Goal: Use online tool/utility: Utilize a website feature to perform a specific function

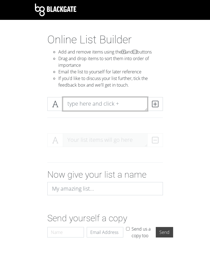
click at [88, 98] on textarea at bounding box center [105, 104] width 85 height 14
type textarea "[PERSON_NAME]"
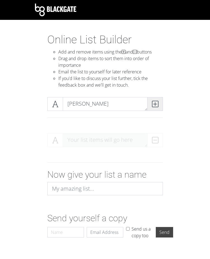
click at [158, 101] on icon at bounding box center [155, 104] width 6 height 6
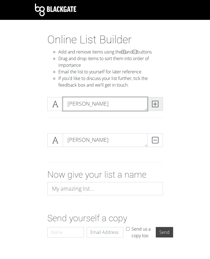
type textarea "[PERSON_NAME]"
click at [158, 101] on icon at bounding box center [155, 104] width 6 height 6
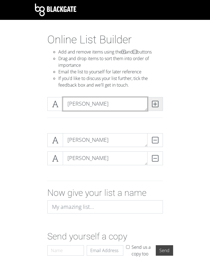
type textarea "[PERSON_NAME]"
click at [158, 101] on icon at bounding box center [155, 104] width 6 height 6
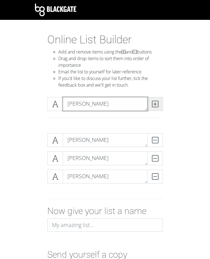
type textarea "[PERSON_NAME]"
click at [158, 101] on icon at bounding box center [155, 104] width 6 height 6
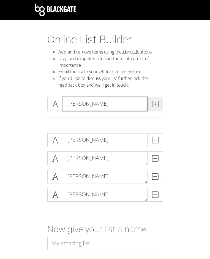
type textarea "[PERSON_NAME]"
click at [158, 101] on icon at bounding box center [155, 104] width 6 height 6
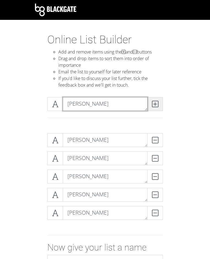
type textarea "[PERSON_NAME]"
click at [158, 101] on icon at bounding box center [155, 104] width 6 height 6
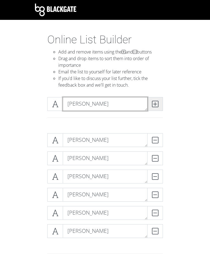
type textarea "[PERSON_NAME]"
click at [158, 101] on icon at bounding box center [155, 104] width 6 height 6
type textarea "[PERSON_NAME]"
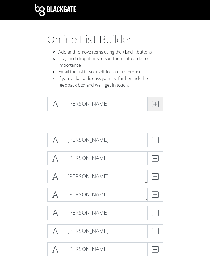
click at [158, 101] on icon at bounding box center [155, 104] width 6 height 6
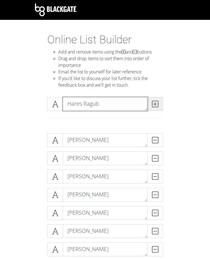
type textarea "Hares Ragub"
click at [158, 101] on icon at bounding box center [155, 104] width 6 height 6
type textarea "[PERSON_NAME]"
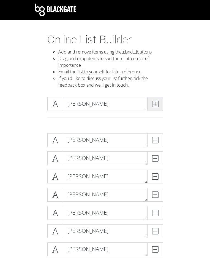
click at [158, 101] on icon at bounding box center [155, 104] width 6 height 6
type textarea "[PERSON_NAME]"
click at [158, 101] on icon at bounding box center [155, 104] width 6 height 6
type textarea "[PERSON_NAME]"
click at [158, 101] on icon at bounding box center [155, 104] width 6 height 6
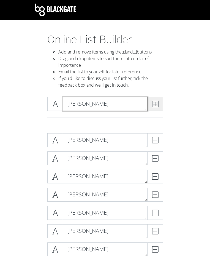
type textarea "[PERSON_NAME]"
click at [158, 101] on icon at bounding box center [155, 104] width 6 height 6
type textarea "[PERSON_NAME]"
click at [158, 101] on icon at bounding box center [155, 104] width 6 height 6
type textarea "[PERSON_NAME]"
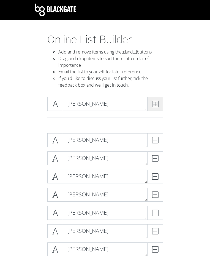
click at [158, 101] on icon at bounding box center [155, 104] width 6 height 6
type textarea "[PERSON_NAME]"
click at [158, 101] on icon at bounding box center [155, 104] width 6 height 6
type textarea "[PERSON_NAME]"
click at [158, 101] on icon at bounding box center [155, 104] width 6 height 6
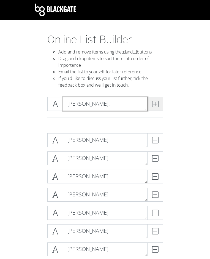
type textarea "[PERSON_NAME]."
click at [158, 101] on icon at bounding box center [155, 104] width 6 height 6
click at [106, 97] on textarea "[PERSON_NAME]" at bounding box center [105, 104] width 85 height 14
type textarea "[PERSON_NAME]"
click at [158, 101] on icon at bounding box center [155, 104] width 6 height 6
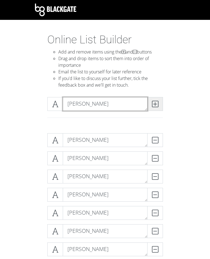
type textarea "[PERSON_NAME]"
click at [158, 101] on icon at bounding box center [155, 104] width 6 height 6
click at [109, 97] on textarea at bounding box center [105, 104] width 85 height 14
type textarea "[PERSON_NAME]"
click at [158, 101] on icon at bounding box center [155, 104] width 6 height 6
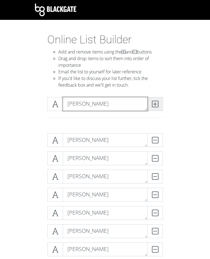
type textarea "[PERSON_NAME]"
click at [158, 101] on icon at bounding box center [155, 104] width 6 height 6
type textarea "[PERSON_NAME]"
click at [158, 101] on icon at bounding box center [155, 104] width 6 height 6
type textarea "[PERSON_NAME]"
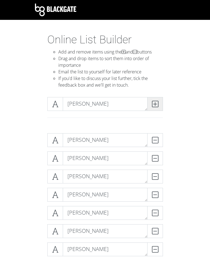
click at [158, 101] on icon at bounding box center [155, 104] width 6 height 6
type textarea "[PERSON_NAME]. App."
click at [163, 101] on span at bounding box center [155, 104] width 16 height 14
type textarea "[PERSON_NAME]"
click at [158, 101] on icon at bounding box center [155, 104] width 6 height 6
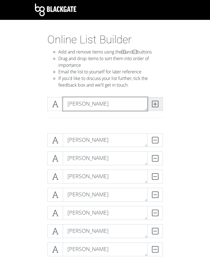
type textarea "[PERSON_NAME]"
click at [163, 102] on span at bounding box center [155, 104] width 16 height 14
click at [143, 99] on textarea at bounding box center [105, 104] width 85 height 14
type textarea "Rax Jumadiao"
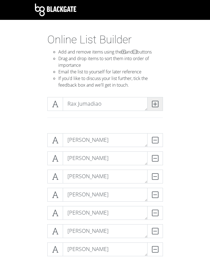
click at [158, 101] on icon at bounding box center [155, 104] width 6 height 6
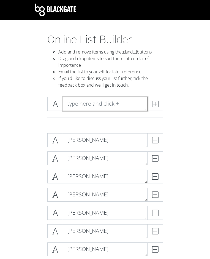
click at [147, 100] on textarea at bounding box center [105, 104] width 85 height 14
type textarea "[PERSON_NAME]"
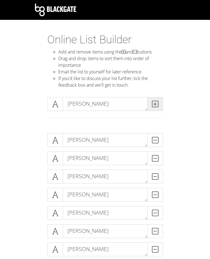
click at [163, 101] on span at bounding box center [155, 104] width 16 height 14
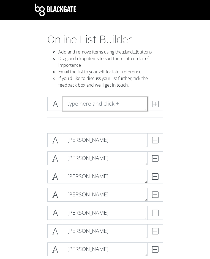
click at [131, 99] on textarea at bounding box center [105, 104] width 85 height 14
type textarea "[PERSON_NAME]"
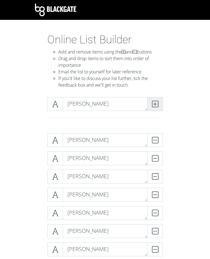
click at [158, 101] on icon at bounding box center [155, 104] width 6 height 6
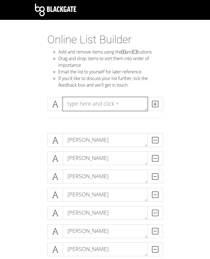
click at [148, 98] on textarea at bounding box center [105, 104] width 85 height 14
type textarea "[PERSON_NAME]"
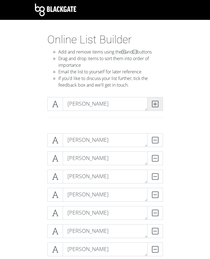
click at [158, 101] on icon at bounding box center [155, 104] width 6 height 6
type textarea "[PERSON_NAME]"
click at [158, 101] on icon at bounding box center [155, 104] width 6 height 6
type textarea "[PERSON_NAME]"
click at [163, 98] on span at bounding box center [155, 104] width 16 height 14
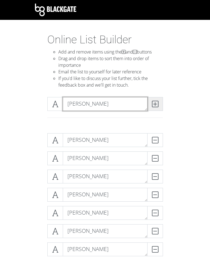
type textarea "[PERSON_NAME]"
click at [158, 101] on icon at bounding box center [155, 104] width 6 height 6
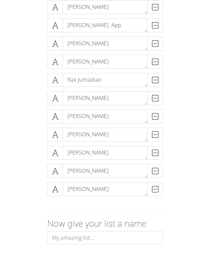
scroll to position [496, 0]
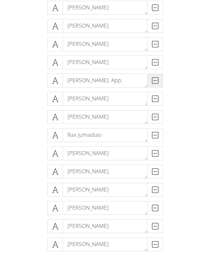
drag, startPoint x: 166, startPoint y: 96, endPoint x: 170, endPoint y: 80, distance: 16.4
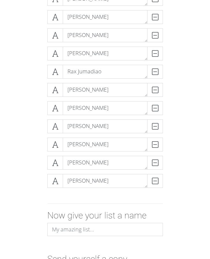
scroll to position [532, 0]
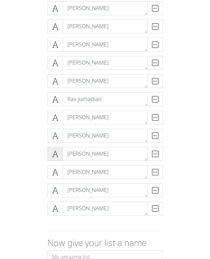
click at [47, 151] on span at bounding box center [55, 154] width 16 height 14
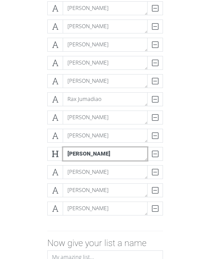
click at [63, 147] on textarea "[PERSON_NAME]" at bounding box center [105, 154] width 85 height 14
click at [67, 148] on textarea "[PERSON_NAME]" at bounding box center [105, 154] width 85 height 14
click at [69, 148] on textarea "[PERSON_NAME]" at bounding box center [105, 154] width 85 height 14
drag, startPoint x: 69, startPoint y: 148, endPoint x: 62, endPoint y: 147, distance: 6.4
click at [63, 147] on textarea "[PERSON_NAME]" at bounding box center [105, 154] width 85 height 14
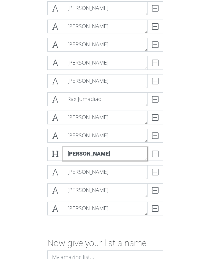
click at [63, 147] on textarea "[PERSON_NAME]" at bounding box center [105, 154] width 85 height 14
click at [69, 148] on textarea "[PERSON_NAME]" at bounding box center [105, 154] width 85 height 14
type textarea "[PERSON_NAME]"
drag, startPoint x: 12, startPoint y: 135, endPoint x: 16, endPoint y: 135, distance: 3.6
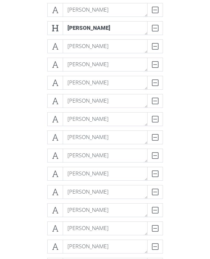
scroll to position [211, 0]
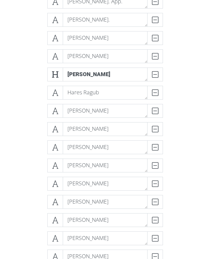
click at [180, 79] on div "[PERSON_NAME] [PERSON_NAME] DELETE [PERSON_NAME] DELETE [PERSON_NAME] DELETE [P…" at bounding box center [105, 231] width 149 height 627
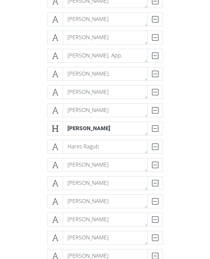
scroll to position [137, 0]
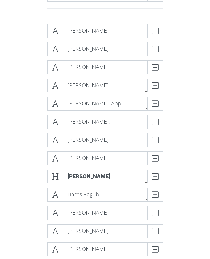
click at [47, 157] on span at bounding box center [55, 158] width 16 height 14
click at [52, 155] on icon at bounding box center [55, 158] width 6 height 6
click at [52, 174] on icon at bounding box center [55, 177] width 6 height 6
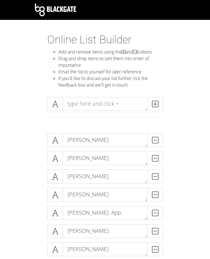
scroll to position [83, 0]
